Goal: Transaction & Acquisition: Purchase product/service

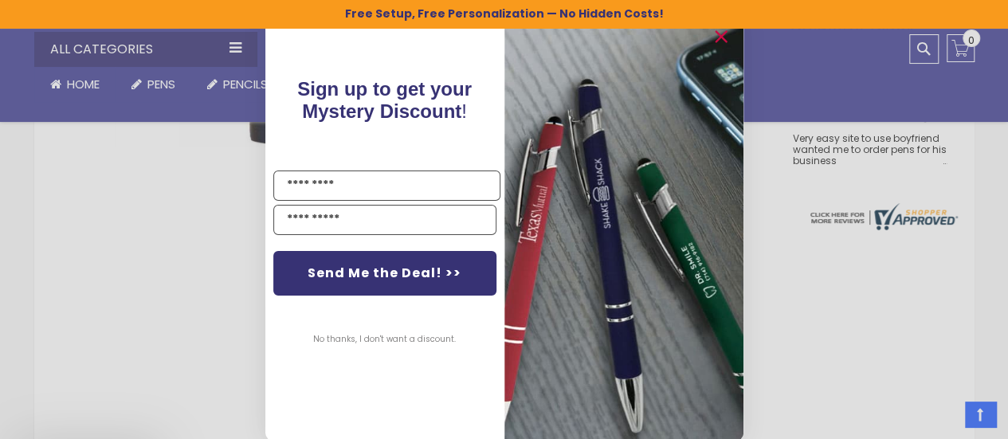
scroll to position [789, 0]
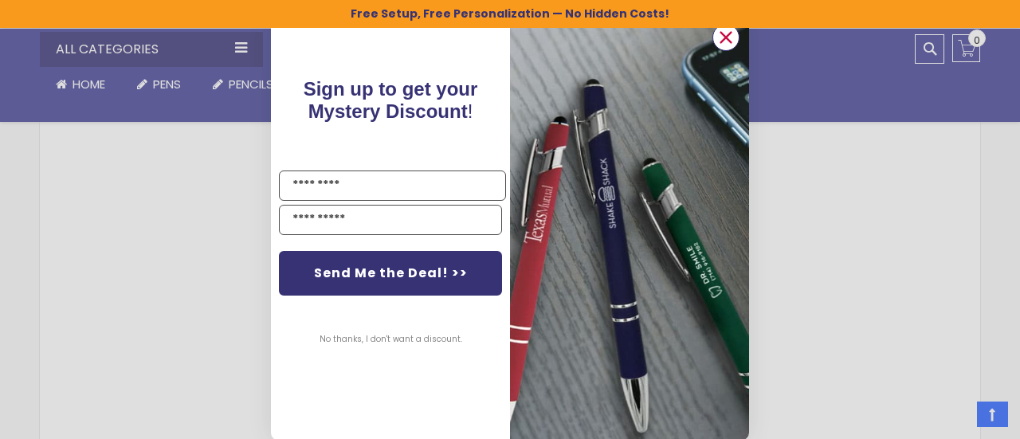
click at [714, 45] on circle "Close dialog" at bounding box center [726, 38] width 24 height 24
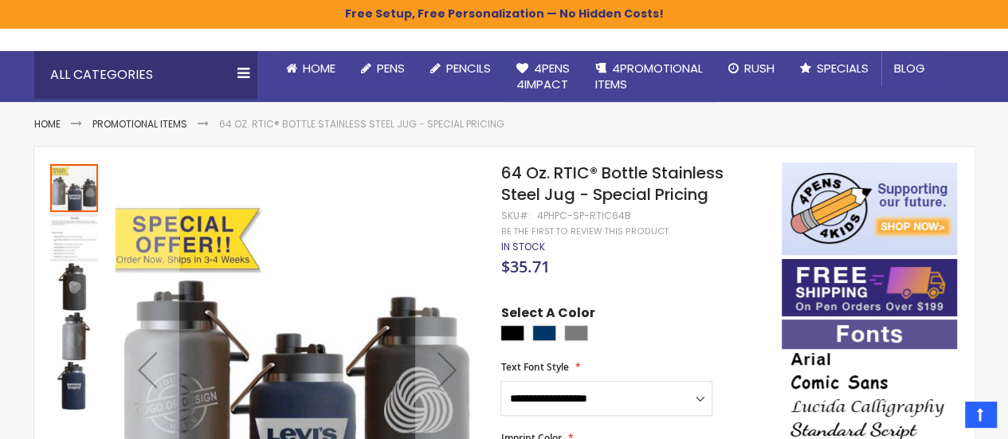
scroll to position [0, 0]
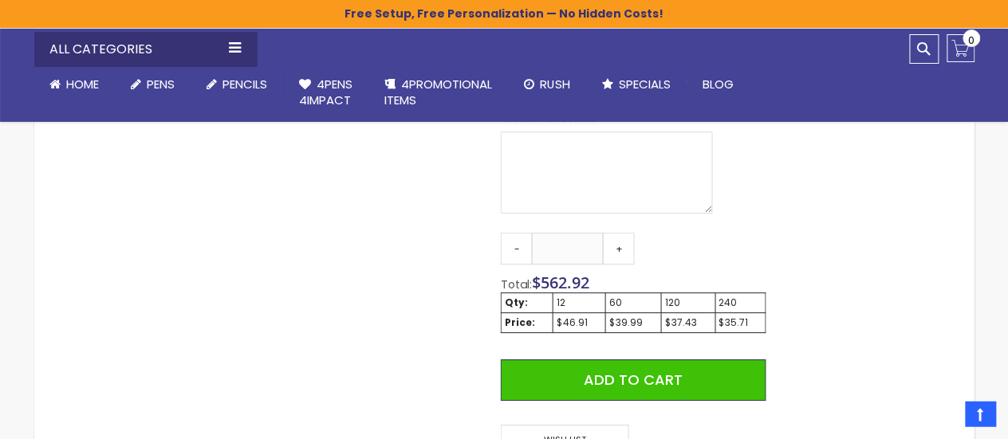
scroll to position [1022, 0]
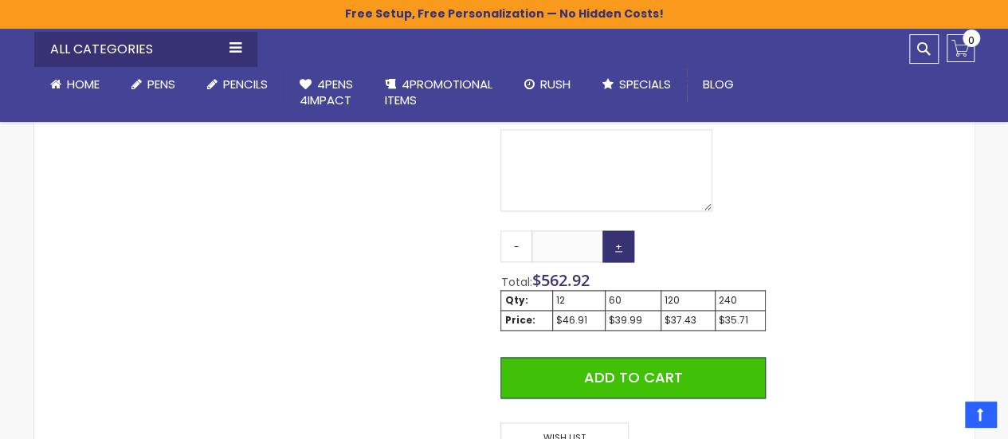
click at [615, 252] on link "+" at bounding box center [619, 246] width 32 height 32
click at [617, 253] on link "+" at bounding box center [619, 246] width 32 height 32
click at [617, 255] on link "+" at bounding box center [619, 246] width 32 height 32
click at [617, 254] on link "+" at bounding box center [619, 246] width 32 height 32
click at [619, 252] on link "+" at bounding box center [619, 246] width 32 height 32
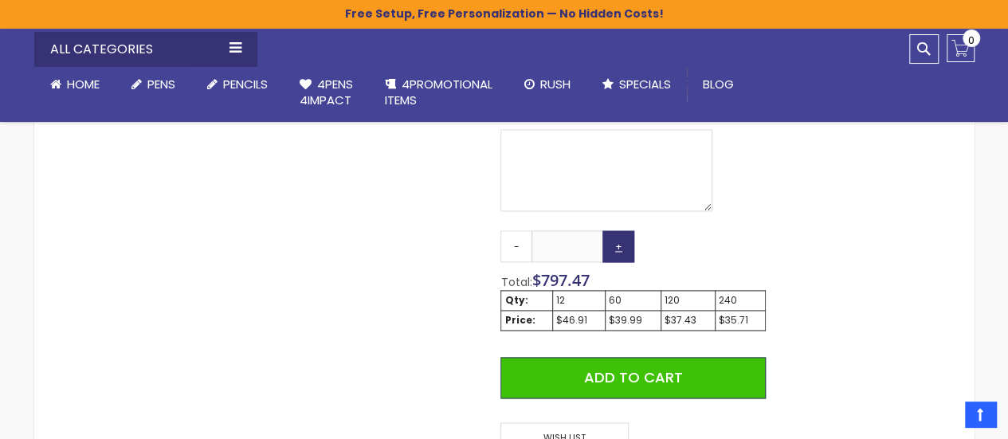
click at [617, 256] on link "+" at bounding box center [619, 246] width 32 height 32
click at [619, 250] on link "+" at bounding box center [619, 246] width 32 height 32
click at [620, 249] on link "+" at bounding box center [619, 246] width 32 height 32
click at [619, 252] on link "+" at bounding box center [619, 246] width 32 height 32
click at [620, 250] on link "+" at bounding box center [619, 246] width 32 height 32
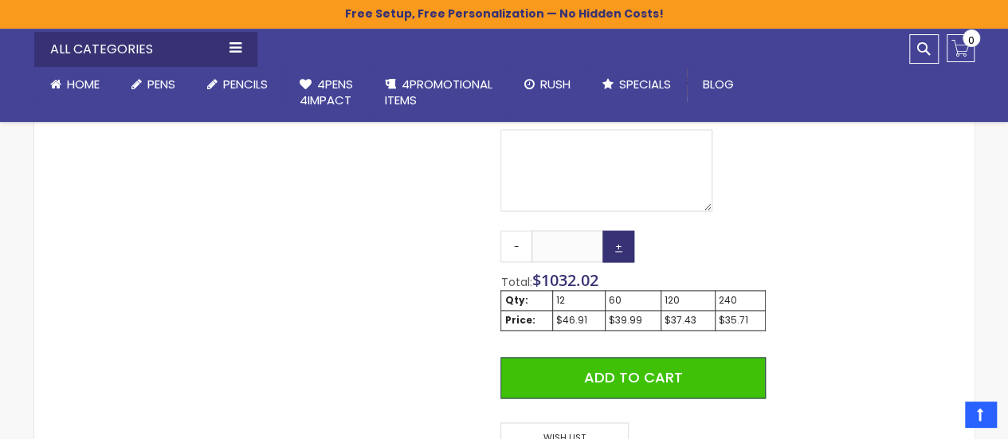
click at [618, 253] on link "+" at bounding box center [619, 246] width 32 height 32
click at [619, 250] on link "+" at bounding box center [619, 246] width 32 height 32
click at [619, 249] on link "+" at bounding box center [619, 246] width 32 height 32
click at [612, 255] on link "+" at bounding box center [619, 246] width 32 height 32
click at [612, 252] on link "+" at bounding box center [619, 246] width 32 height 32
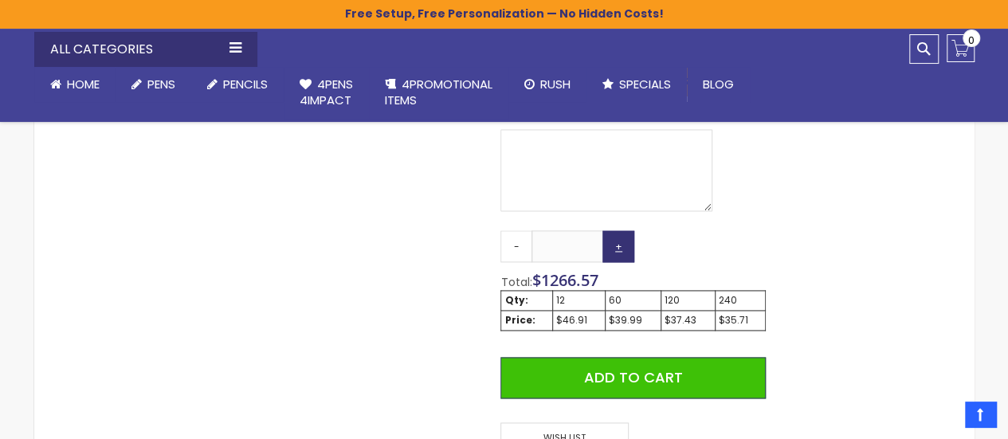
click at [614, 250] on link "+" at bounding box center [619, 246] width 32 height 32
click at [617, 253] on link "+" at bounding box center [619, 246] width 32 height 32
click at [618, 252] on link "+" at bounding box center [619, 246] width 32 height 32
click at [617, 253] on link "+" at bounding box center [619, 246] width 32 height 32
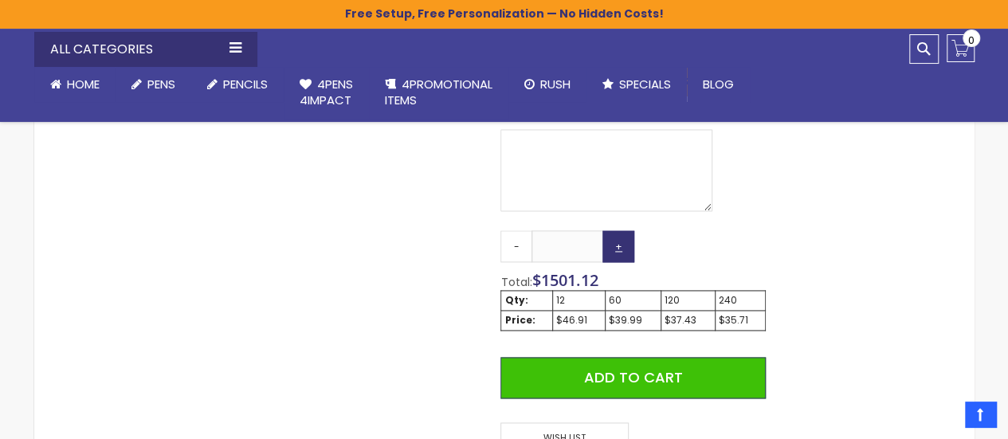
click at [617, 257] on link "+" at bounding box center [619, 246] width 32 height 32
click at [618, 254] on link "+" at bounding box center [619, 246] width 32 height 32
click at [616, 257] on link "+" at bounding box center [619, 246] width 32 height 32
click at [616, 255] on link "+" at bounding box center [619, 246] width 32 height 32
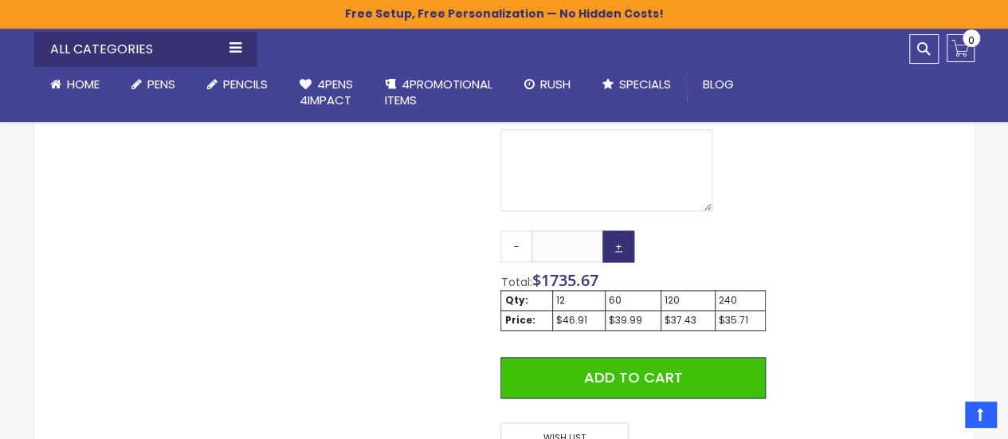
click at [615, 258] on link "+" at bounding box center [619, 246] width 32 height 32
click at [613, 259] on link "+" at bounding box center [619, 246] width 32 height 32
click at [614, 258] on link "+" at bounding box center [619, 246] width 32 height 32
click at [613, 261] on link "+" at bounding box center [619, 246] width 32 height 32
click at [611, 261] on link "+" at bounding box center [619, 246] width 32 height 32
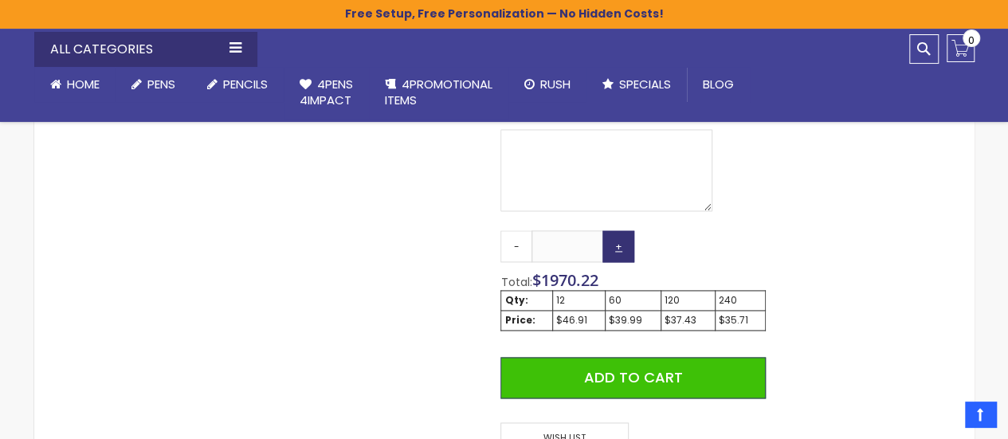
click at [617, 262] on link "+" at bounding box center [619, 246] width 32 height 32
click at [622, 254] on link "+" at bounding box center [619, 246] width 32 height 32
click at [612, 253] on link "+" at bounding box center [619, 246] width 32 height 32
type input "**"
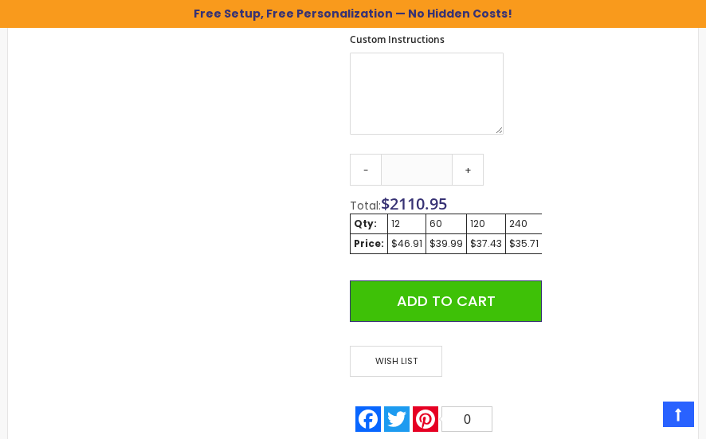
scroll to position [1097, 0]
